Goal: Task Accomplishment & Management: Manage account settings

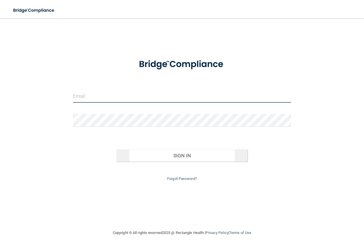
type input "[EMAIL_ADDRESS][DOMAIN_NAME]"
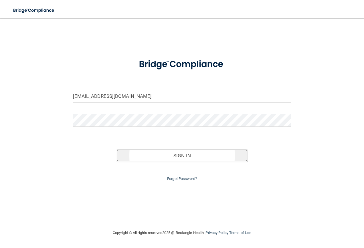
click at [166, 154] on button "Sign In" at bounding box center [181, 155] width 131 height 13
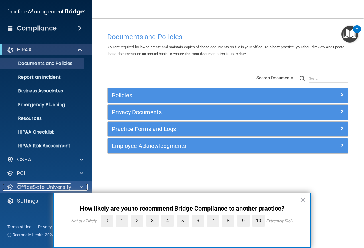
click at [42, 187] on p "OfficeSafe University" at bounding box center [44, 186] width 54 height 7
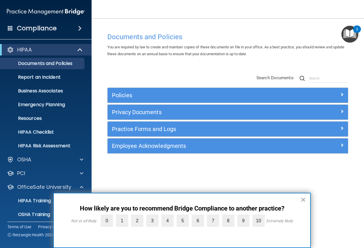
click at [304, 200] on button "×" at bounding box center [302, 199] width 5 height 9
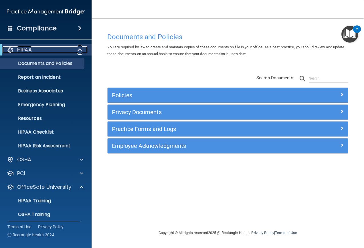
click at [49, 51] on div "HIPAA" at bounding box center [38, 49] width 71 height 7
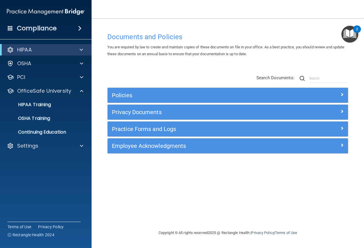
click at [60, 30] on div "Compliance" at bounding box center [45, 28] width 91 height 13
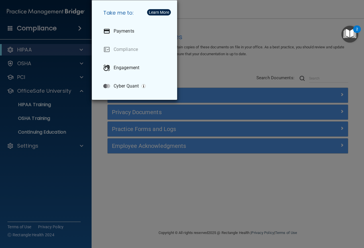
click at [73, 59] on div "Take me to: Payments Compliance Engagement Cyber Quant" at bounding box center [182, 124] width 364 height 248
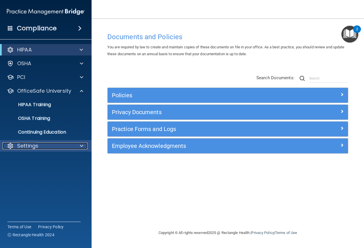
click at [32, 144] on p "Settings" at bounding box center [27, 145] width 21 height 7
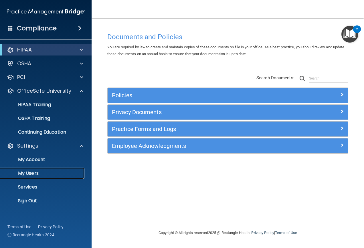
click at [34, 173] on p "My Users" at bounding box center [43, 173] width 78 height 6
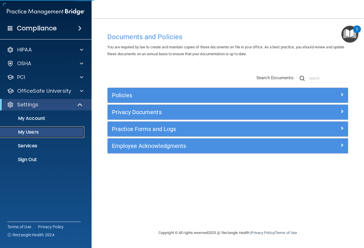
select select "20"
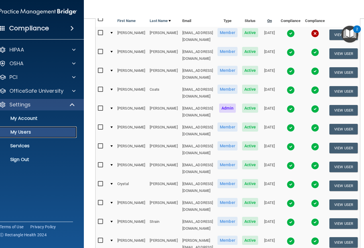
scroll to position [13, 0]
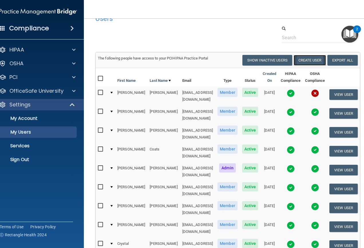
click at [308, 59] on button "Create User" at bounding box center [309, 60] width 32 height 11
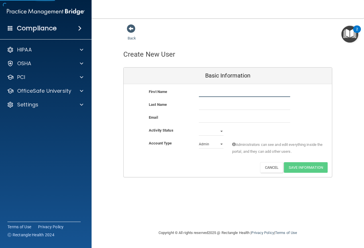
click at [200, 93] on input "text" at bounding box center [244, 92] width 91 height 9
type input "Baylee"
type input "[PERSON_NAME]"
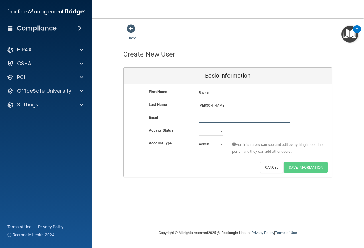
click at [209, 118] on input "email" at bounding box center [244, 118] width 91 height 9
drag, startPoint x: 196, startPoint y: 131, endPoint x: 201, endPoint y: 133, distance: 4.9
click at [196, 131] on div "Active Inactive" at bounding box center [210, 131] width 33 height 9
click at [209, 133] on select "Active Inactive" at bounding box center [211, 131] width 25 height 9
select select "active"
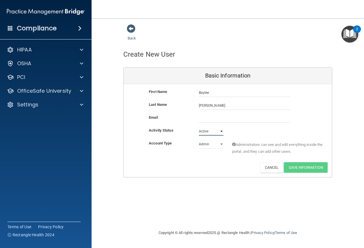
click at [199, 127] on select "Active Inactive" at bounding box center [211, 131] width 25 height 9
click at [213, 145] on select "Admin Member" at bounding box center [211, 144] width 25 height 9
select select "practice_member"
click at [199, 140] on select "Admin Member" at bounding box center [211, 144] width 25 height 9
click at [217, 118] on input "email" at bounding box center [244, 118] width 91 height 9
